Goal: Use online tool/utility

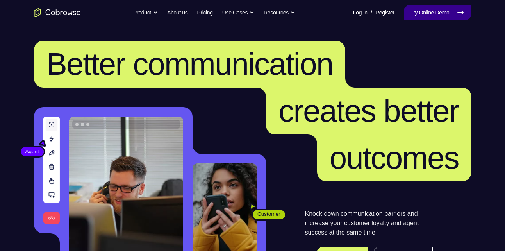
click at [414, 18] on link "Try Online Demo" at bounding box center [437, 13] width 67 height 16
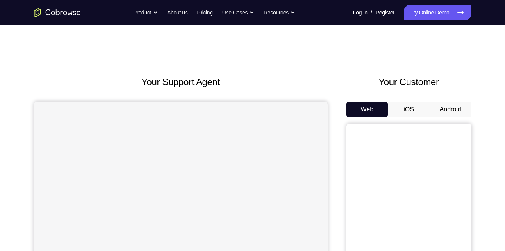
scroll to position [41, 0]
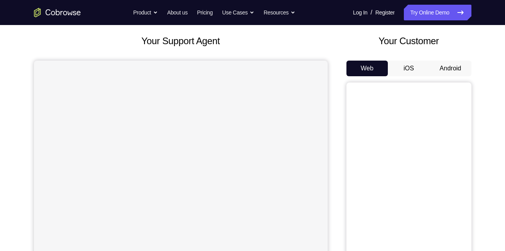
click at [452, 68] on button "Android" at bounding box center [451, 69] width 42 height 16
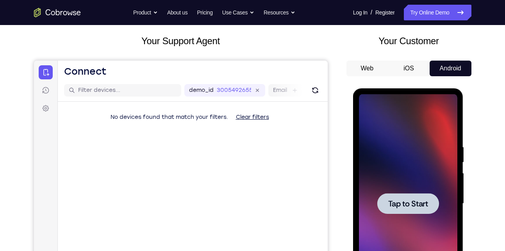
scroll to position [0, 0]
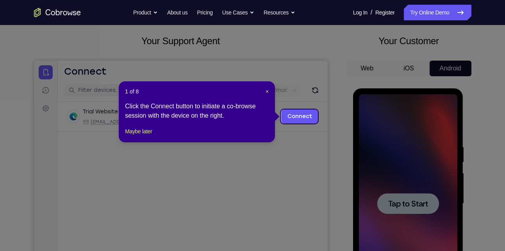
click at [169, 70] on icon at bounding box center [255, 125] width 511 height 251
click at [269, 90] on span "×" at bounding box center [267, 91] width 3 height 6
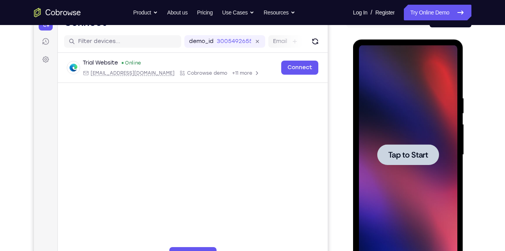
scroll to position [91, 0]
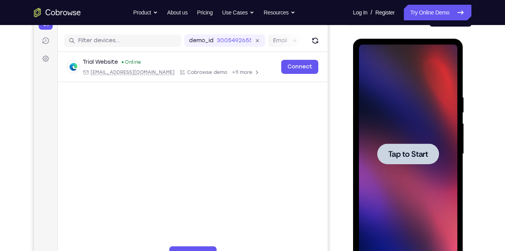
click at [421, 148] on div at bounding box center [409, 153] width 62 height 21
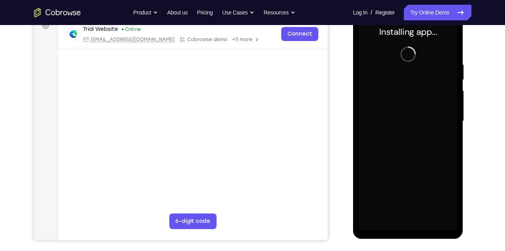
scroll to position [124, 0]
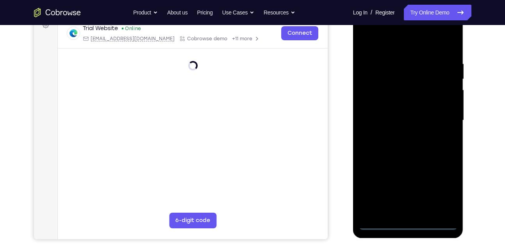
click at [409, 222] on div at bounding box center [408, 120] width 98 height 219
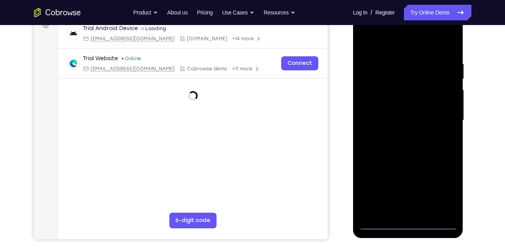
click at [409, 222] on div at bounding box center [408, 120] width 98 height 219
click at [444, 196] on div at bounding box center [408, 120] width 98 height 219
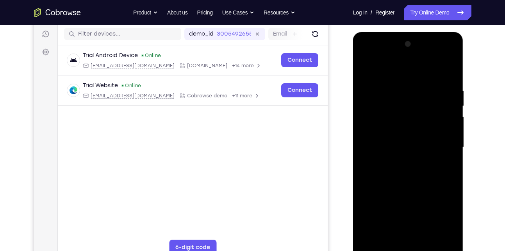
scroll to position [97, 0]
click at [366, 56] on div at bounding box center [408, 147] width 98 height 219
click at [376, 125] on div at bounding box center [408, 147] width 98 height 219
click at [401, 154] on div at bounding box center [408, 147] width 98 height 219
click at [394, 139] on div at bounding box center [408, 147] width 98 height 219
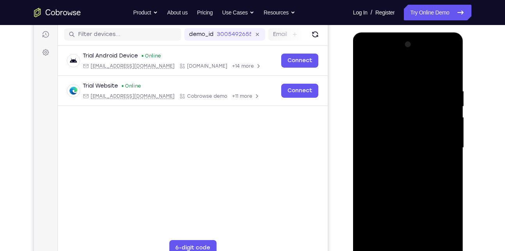
click at [386, 158] on div at bounding box center [408, 147] width 98 height 219
click at [405, 169] on div at bounding box center [408, 147] width 98 height 219
click at [396, 159] on div at bounding box center [408, 147] width 98 height 219
click at [403, 170] on div at bounding box center [408, 147] width 98 height 219
click at [396, 159] on div at bounding box center [408, 147] width 98 height 219
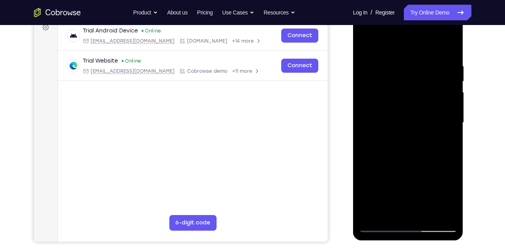
scroll to position [122, 0]
click at [391, 168] on div at bounding box center [408, 122] width 98 height 219
click at [410, 107] on div at bounding box center [408, 122] width 98 height 219
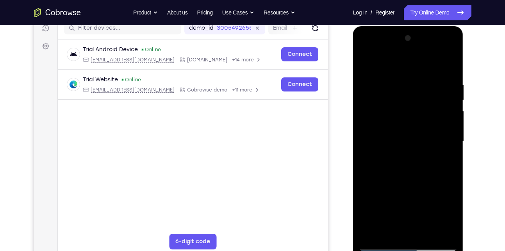
scroll to position [100, 0]
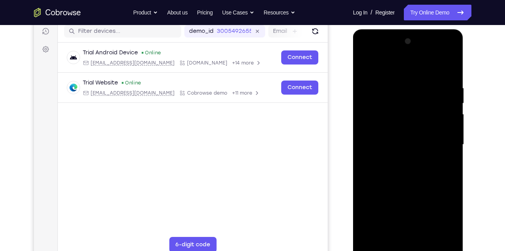
click at [432, 83] on div at bounding box center [408, 144] width 98 height 219
click at [439, 68] on div at bounding box center [408, 144] width 98 height 219
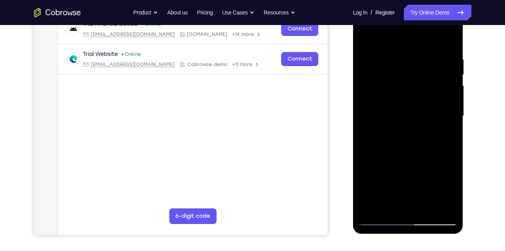
scroll to position [129, 0]
drag, startPoint x: 414, startPoint y: 127, endPoint x: 430, endPoint y: 48, distance: 80.9
click at [430, 48] on div at bounding box center [408, 115] width 98 height 219
click at [399, 206] on div at bounding box center [408, 115] width 98 height 219
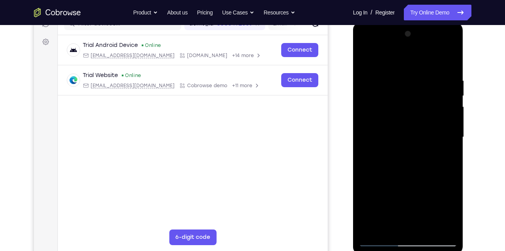
click at [394, 127] on div at bounding box center [408, 137] width 98 height 219
click at [395, 161] on div at bounding box center [408, 137] width 98 height 219
click at [409, 228] on div at bounding box center [408, 137] width 98 height 219
click at [384, 66] on div at bounding box center [408, 137] width 98 height 219
click at [369, 112] on div at bounding box center [408, 137] width 98 height 219
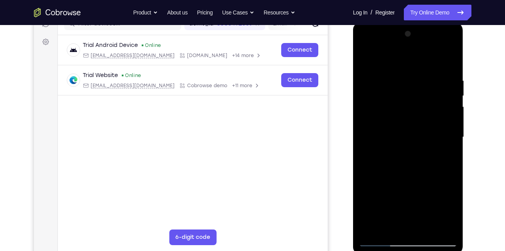
click at [380, 96] on div at bounding box center [408, 137] width 98 height 219
click at [365, 56] on div at bounding box center [408, 137] width 98 height 219
click at [377, 147] on div at bounding box center [408, 137] width 98 height 219
click at [376, 216] on div at bounding box center [408, 137] width 98 height 219
click at [362, 58] on div at bounding box center [408, 137] width 98 height 219
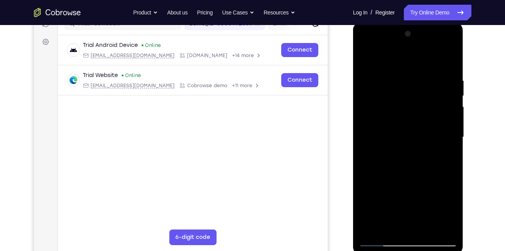
drag, startPoint x: 413, startPoint y: 78, endPoint x: 409, endPoint y: 199, distance: 121.2
click at [409, 199] on div at bounding box center [408, 137] width 98 height 219
click at [374, 104] on div at bounding box center [408, 137] width 98 height 219
drag, startPoint x: 396, startPoint y: 179, endPoint x: 432, endPoint y: 83, distance: 101.9
click at [432, 83] on div at bounding box center [408, 137] width 98 height 219
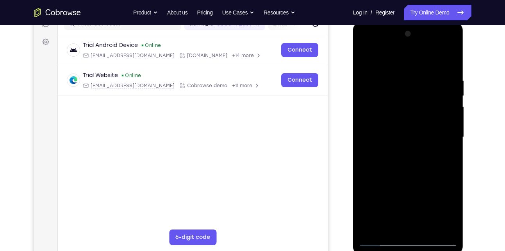
drag, startPoint x: 424, startPoint y: 89, endPoint x: 406, endPoint y: 195, distance: 107.1
click at [406, 195] on div at bounding box center [408, 137] width 98 height 219
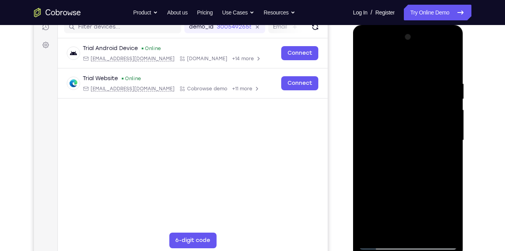
drag, startPoint x: 380, startPoint y: 190, endPoint x: 416, endPoint y: 94, distance: 101.9
click at [416, 94] on div at bounding box center [408, 140] width 98 height 219
drag, startPoint x: 404, startPoint y: 116, endPoint x: 387, endPoint y: 221, distance: 106.5
click at [387, 221] on div at bounding box center [408, 140] width 98 height 219
click at [365, 59] on div at bounding box center [408, 140] width 98 height 219
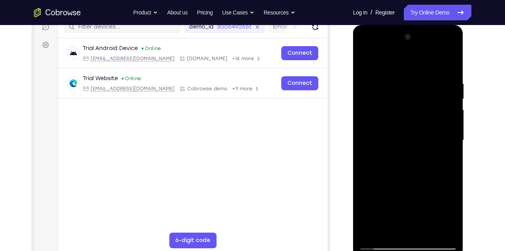
click at [365, 59] on div at bounding box center [408, 140] width 98 height 219
click at [450, 48] on div at bounding box center [408, 140] width 98 height 219
click at [420, 197] on div at bounding box center [408, 140] width 98 height 219
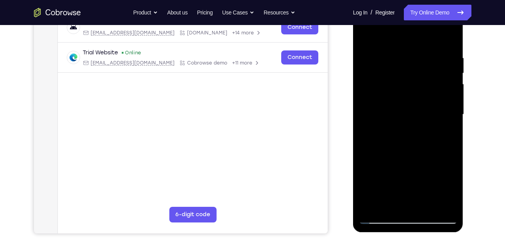
scroll to position [132, 0]
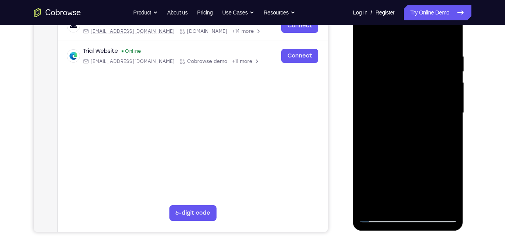
click at [440, 127] on div at bounding box center [408, 113] width 98 height 219
click at [404, 138] on div at bounding box center [408, 113] width 98 height 219
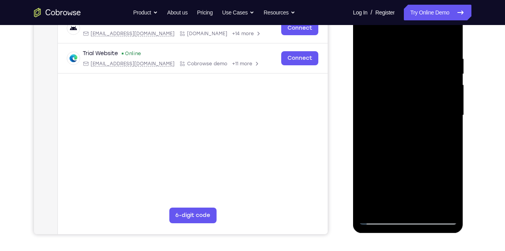
click at [438, 92] on div at bounding box center [408, 115] width 98 height 219
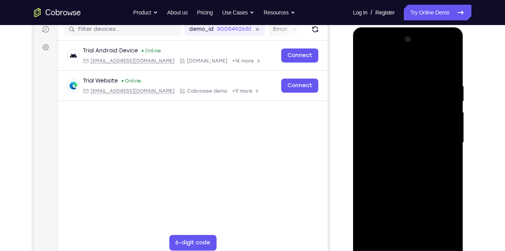
scroll to position [101, 0]
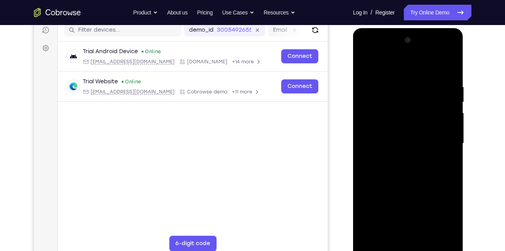
drag, startPoint x: 411, startPoint y: 86, endPoint x: 412, endPoint y: 242, distance: 156.0
click at [412, 242] on div at bounding box center [408, 143] width 98 height 219
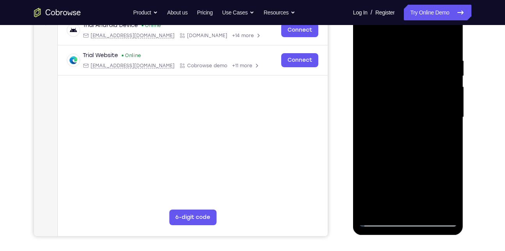
scroll to position [124, 0]
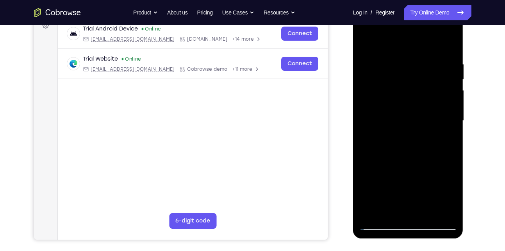
click at [371, 38] on div at bounding box center [408, 120] width 98 height 219
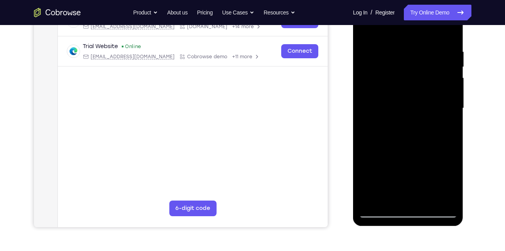
scroll to position [154, 0]
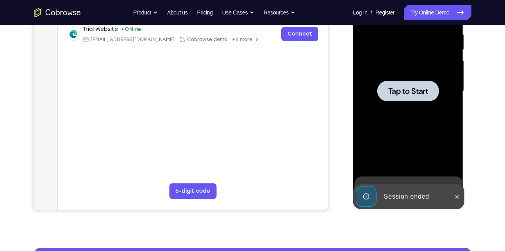
click at [415, 87] on span "Tap to Start" at bounding box center [409, 91] width 40 height 8
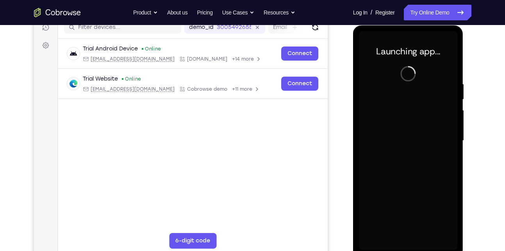
scroll to position [104, 0]
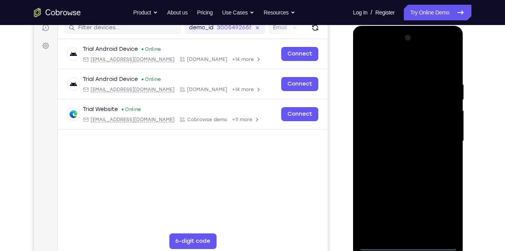
click at [403, 245] on div at bounding box center [408, 141] width 98 height 219
click at [438, 211] on div at bounding box center [408, 141] width 98 height 219
click at [369, 51] on div at bounding box center [408, 141] width 98 height 219
click at [380, 117] on div at bounding box center [408, 141] width 98 height 219
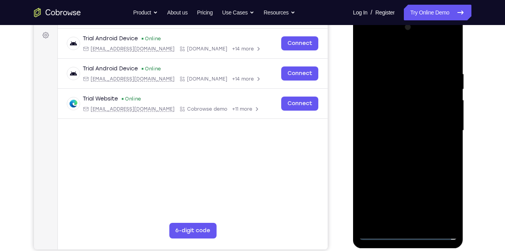
scroll to position [119, 0]
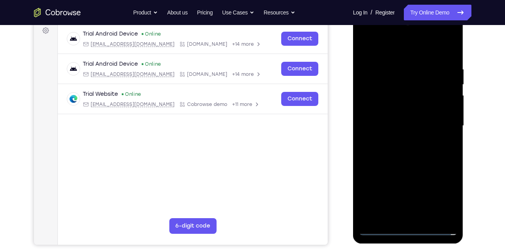
click at [388, 121] on div at bounding box center [408, 125] width 98 height 219
click at [384, 144] on div at bounding box center [408, 125] width 98 height 219
click at [393, 136] on div at bounding box center [408, 125] width 98 height 219
click at [403, 174] on div at bounding box center [408, 125] width 98 height 219
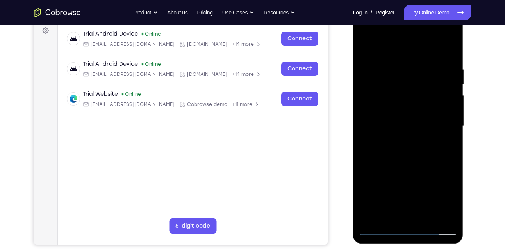
click at [376, 109] on div at bounding box center [408, 125] width 98 height 219
drag, startPoint x: 405, startPoint y: 170, endPoint x: 439, endPoint y: 50, distance: 125.1
click at [439, 50] on div at bounding box center [408, 125] width 98 height 219
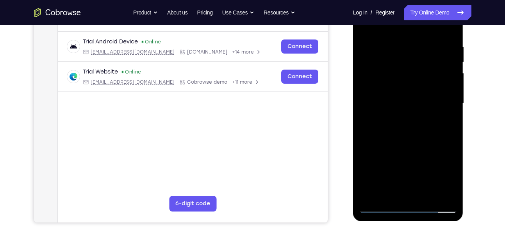
scroll to position [141, 0]
click at [385, 190] on div at bounding box center [408, 103] width 98 height 219
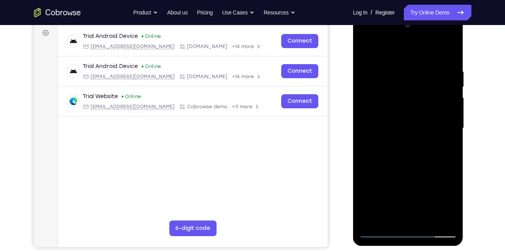
scroll to position [116, 0]
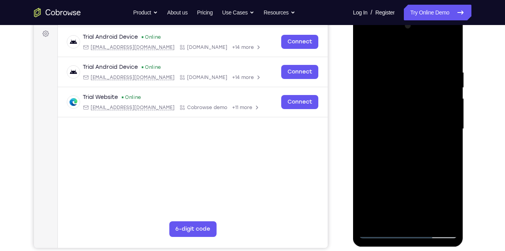
click at [374, 119] on div at bounding box center [408, 129] width 98 height 219
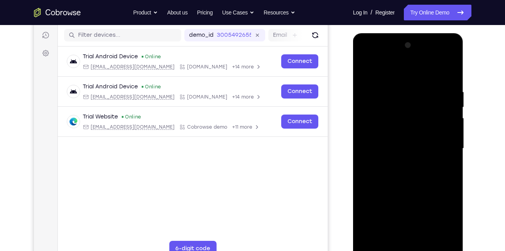
scroll to position [96, 0]
click at [376, 168] on div at bounding box center [408, 148] width 98 height 219
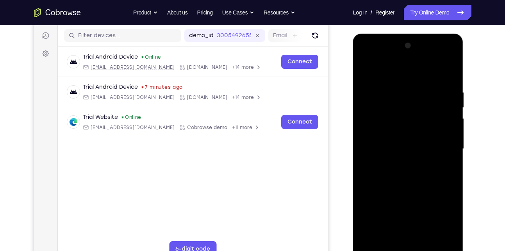
click at [434, 79] on div at bounding box center [408, 148] width 98 height 219
click at [432, 72] on div at bounding box center [408, 148] width 98 height 219
click at [371, 70] on div at bounding box center [408, 148] width 98 height 219
drag, startPoint x: 397, startPoint y: 141, endPoint x: 394, endPoint y: 244, distance: 102.8
click at [394, 244] on div at bounding box center [408, 148] width 98 height 219
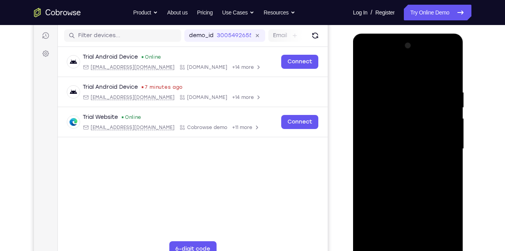
drag, startPoint x: 446, startPoint y: 140, endPoint x: 396, endPoint y: 142, distance: 50.4
click at [396, 142] on div at bounding box center [408, 148] width 98 height 219
click at [418, 127] on div at bounding box center [408, 148] width 98 height 219
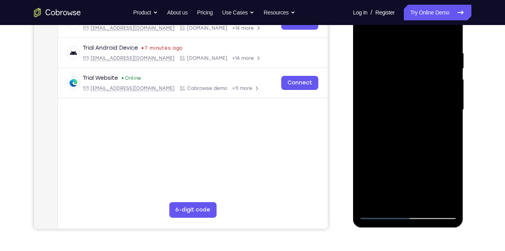
scroll to position [135, 0]
click at [436, 200] on div at bounding box center [408, 109] width 98 height 219
click at [368, 115] on div at bounding box center [408, 109] width 98 height 219
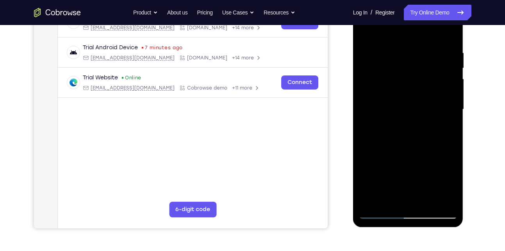
click at [451, 34] on div at bounding box center [408, 109] width 98 height 219
click at [419, 91] on div at bounding box center [408, 109] width 98 height 219
click at [401, 118] on div at bounding box center [408, 109] width 98 height 219
click at [366, 115] on div at bounding box center [408, 109] width 98 height 219
click at [453, 35] on div at bounding box center [408, 109] width 98 height 219
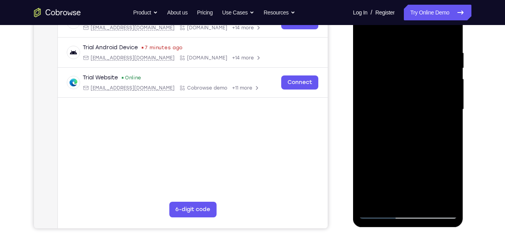
drag, startPoint x: 409, startPoint y: 86, endPoint x: 402, endPoint y: 220, distance: 134.3
click at [402, 220] on div at bounding box center [408, 110] width 111 height 233
drag, startPoint x: 432, startPoint y: 167, endPoint x: 460, endPoint y: 87, distance: 85.4
click at [460, 87] on div at bounding box center [408, 110] width 111 height 233
drag, startPoint x: 414, startPoint y: 164, endPoint x: 452, endPoint y: 69, distance: 101.8
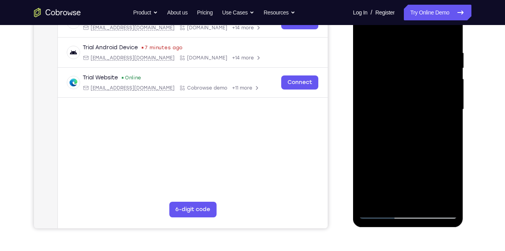
click at [452, 69] on div at bounding box center [408, 109] width 98 height 219
drag, startPoint x: 419, startPoint y: 98, endPoint x: 406, endPoint y: 244, distance: 146.4
click at [406, 229] on html "Online web based iOS Simulators and Android Emulators. Run iPhone, iPad, Mobile…" at bounding box center [408, 111] width 111 height 235
drag, startPoint x: 446, startPoint y: 93, endPoint x: 374, endPoint y: 98, distance: 72.9
click at [374, 98] on div at bounding box center [408, 109] width 98 height 219
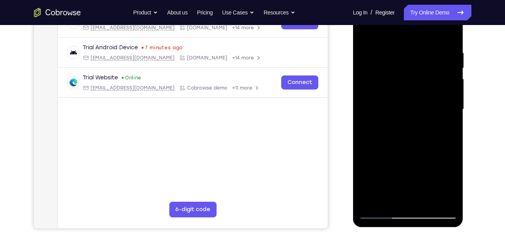
drag, startPoint x: 433, startPoint y: 108, endPoint x: 371, endPoint y: 106, distance: 62.2
click at [371, 106] on div at bounding box center [408, 109] width 98 height 219
drag, startPoint x: 435, startPoint y: 100, endPoint x: 391, endPoint y: 101, distance: 44.2
click at [391, 101] on div at bounding box center [408, 109] width 98 height 219
drag, startPoint x: 397, startPoint y: 99, endPoint x: 394, endPoint y: 244, distance: 145.0
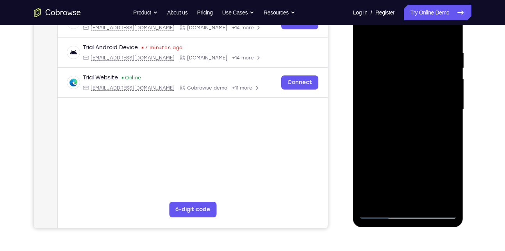
click at [394, 229] on html "Online web based iOS Simulators and Android Emulators. Run iPhone, iPad, Mobile…" at bounding box center [408, 111] width 111 height 235
drag, startPoint x: 421, startPoint y: 111, endPoint x: 400, endPoint y: 244, distance: 134.2
click at [400, 229] on html "Online web based iOS Simulators and Android Emulators. Run iPhone, iPad, Mobile…" at bounding box center [408, 111] width 111 height 235
drag, startPoint x: 440, startPoint y: 83, endPoint x: 342, endPoint y: 101, distance: 99.7
click at [353, 101] on html "Online web based iOS Simulators and Android Emulators. Run iPhone, iPad, Mobile…" at bounding box center [408, 111] width 111 height 235
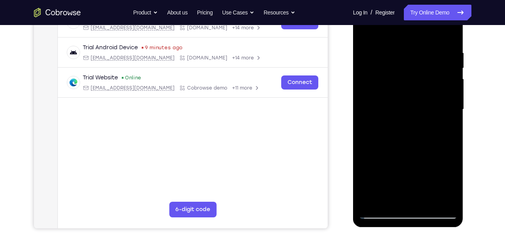
drag, startPoint x: 423, startPoint y: 100, endPoint x: 191, endPoint y: 113, distance: 232.5
click at [353, 113] on html "Online web based iOS Simulators and Android Emulators. Run iPhone, iPad, Mobile…" at bounding box center [408, 111] width 111 height 235
drag, startPoint x: 414, startPoint y: 97, endPoint x: 299, endPoint y: 99, distance: 115.3
click at [353, 99] on html "Online web based iOS Simulators and Android Emulators. Run iPhone, iPad, Mobile…" at bounding box center [408, 111] width 111 height 235
drag, startPoint x: 427, startPoint y: 100, endPoint x: 253, endPoint y: 109, distance: 173.8
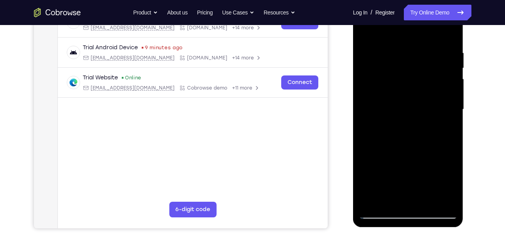
click at [353, 109] on html "Online web based iOS Simulators and Android Emulators. Run iPhone, iPad, Mobile…" at bounding box center [408, 111] width 111 height 235
drag, startPoint x: 456, startPoint y: 82, endPoint x: 356, endPoint y: 90, distance: 99.9
click at [356, 90] on div at bounding box center [408, 110] width 111 height 233
drag, startPoint x: 433, startPoint y: 96, endPoint x: 283, endPoint y: 104, distance: 150.3
click at [353, 104] on html "Online web based iOS Simulators and Android Emulators. Run iPhone, iPad, Mobile…" at bounding box center [408, 111] width 111 height 235
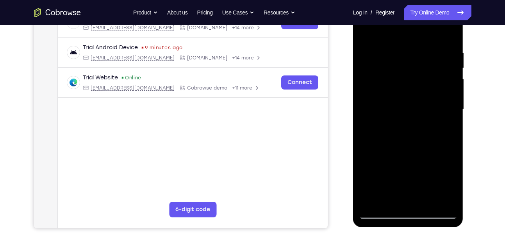
drag, startPoint x: 414, startPoint y: 90, endPoint x: 294, endPoint y: 99, distance: 119.9
click at [353, 99] on html "Online web based iOS Simulators and Android Emulators. Run iPhone, iPad, Mobile…" at bounding box center [408, 111] width 111 height 235
drag, startPoint x: 437, startPoint y: 88, endPoint x: 331, endPoint y: 93, distance: 106.4
click at [353, 93] on html "Online web based iOS Simulators and Android Emulators. Run iPhone, iPad, Mobile…" at bounding box center [408, 111] width 111 height 235
drag, startPoint x: 414, startPoint y: 95, endPoint x: 337, endPoint y: 109, distance: 78.3
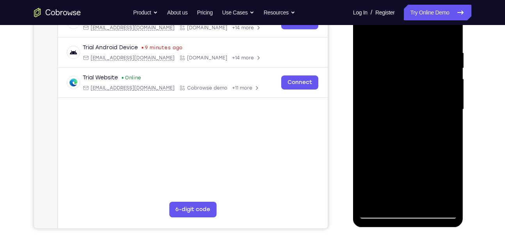
click at [353, 109] on html "Online web based iOS Simulators and Android Emulators. Run iPhone, iPad, Mobile…" at bounding box center [408, 111] width 111 height 235
